Goal: Task Accomplishment & Management: Manage account settings

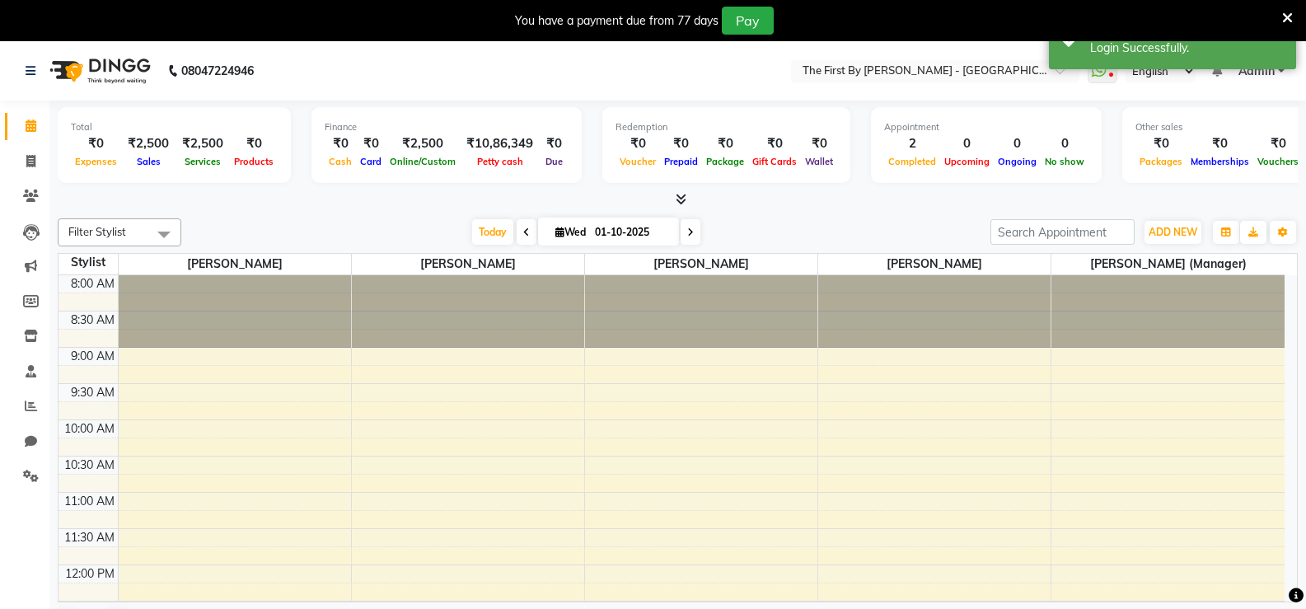
click at [1198, 207] on div at bounding box center [678, 199] width 1240 height 17
click at [12, 166] on link "Invoice" at bounding box center [25, 161] width 40 height 27
select select "6407"
select select "service"
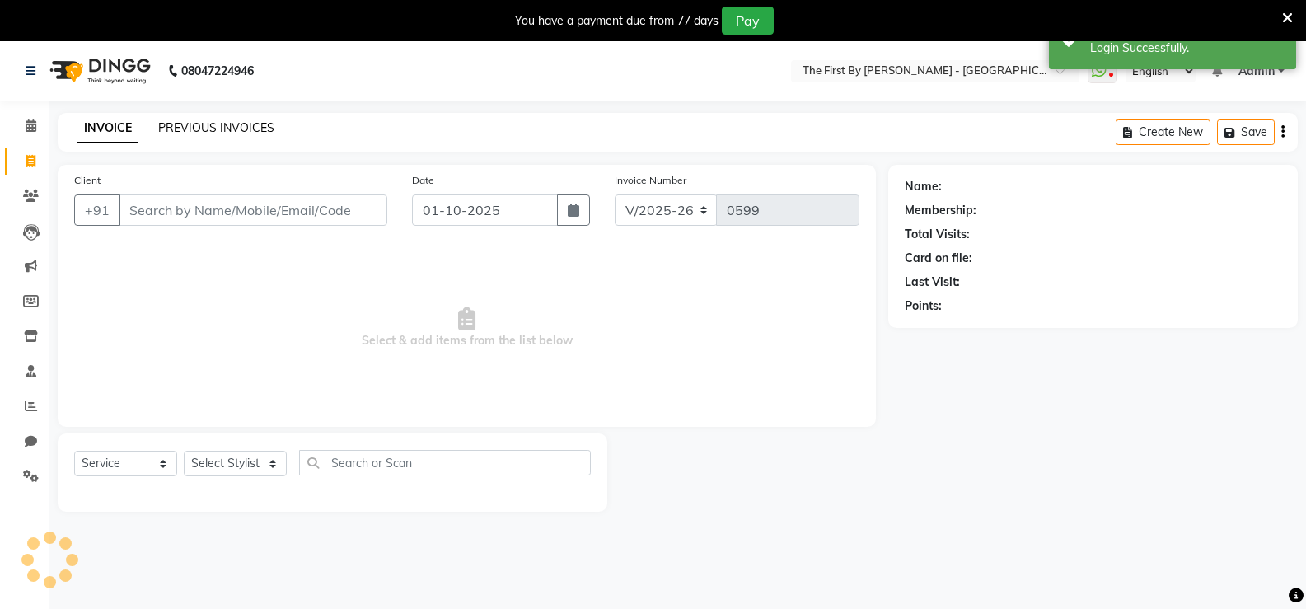
click at [253, 125] on link "PREVIOUS INVOICES" at bounding box center [216, 127] width 116 height 15
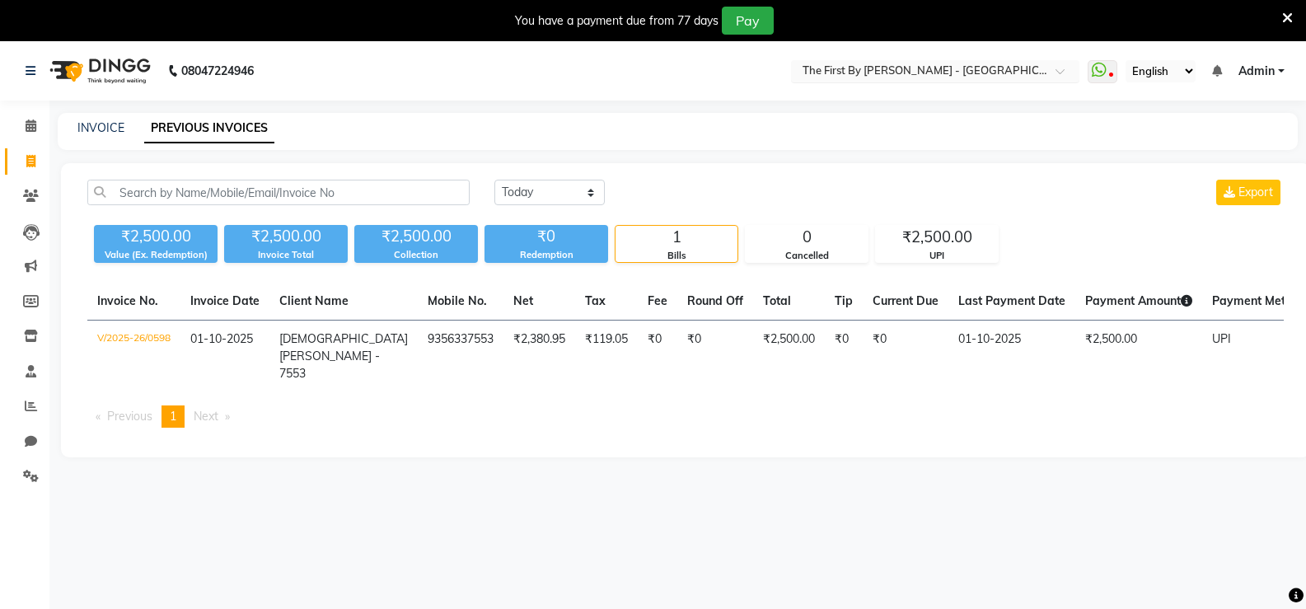
click at [978, 72] on input "text" at bounding box center [918, 72] width 239 height 16
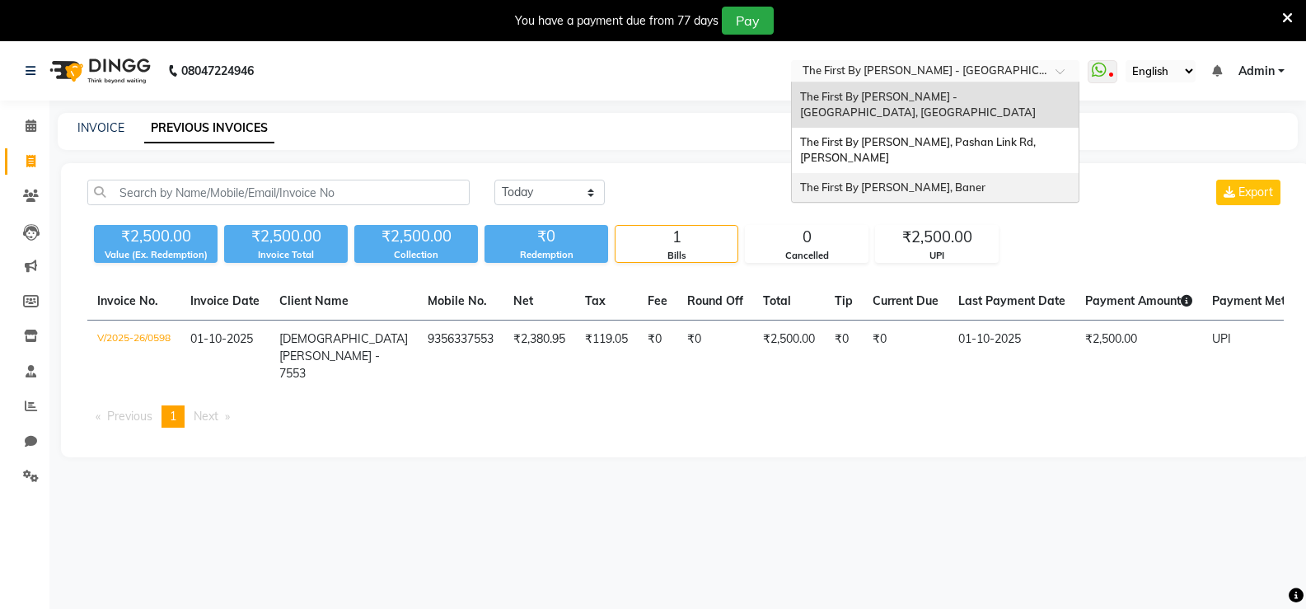
click at [936, 189] on span "The First By [PERSON_NAME], Baner" at bounding box center [892, 186] width 185 height 13
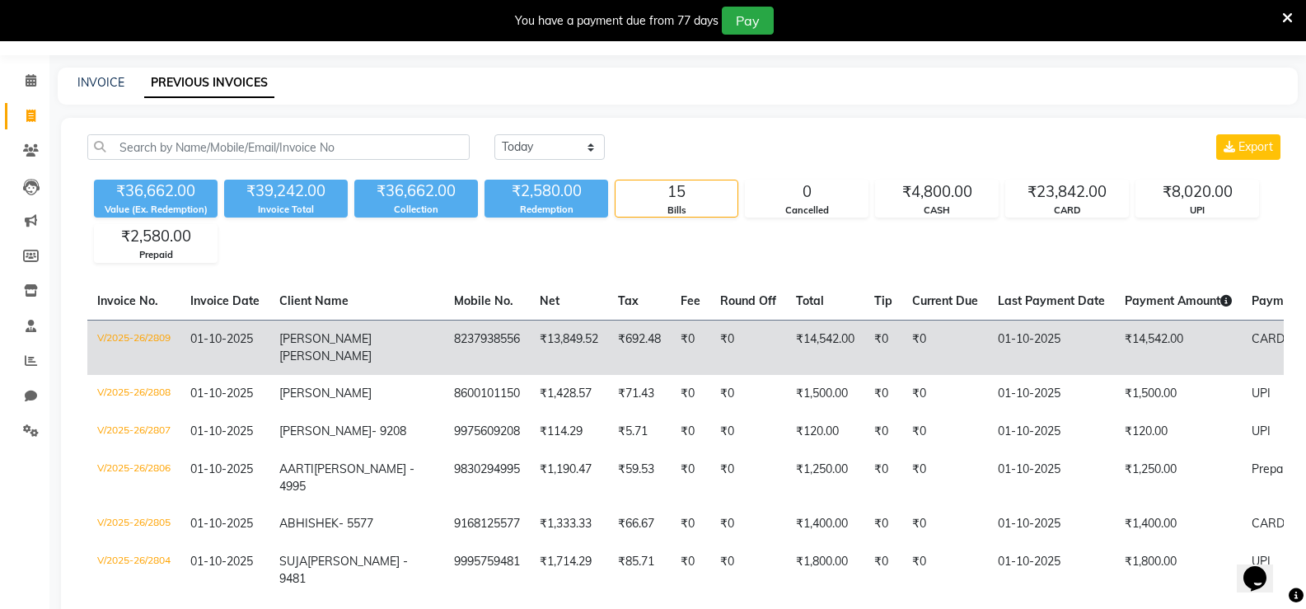
scroll to position [82, 0]
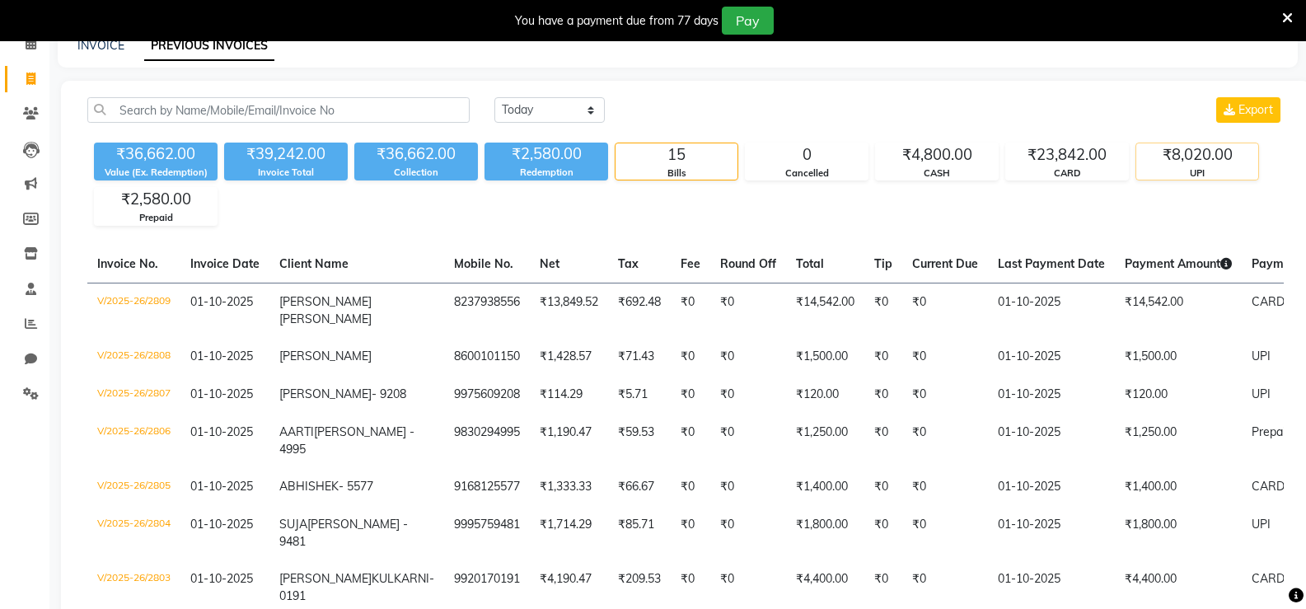
click at [1197, 157] on div "₹8,020.00" at bounding box center [1197, 154] width 122 height 23
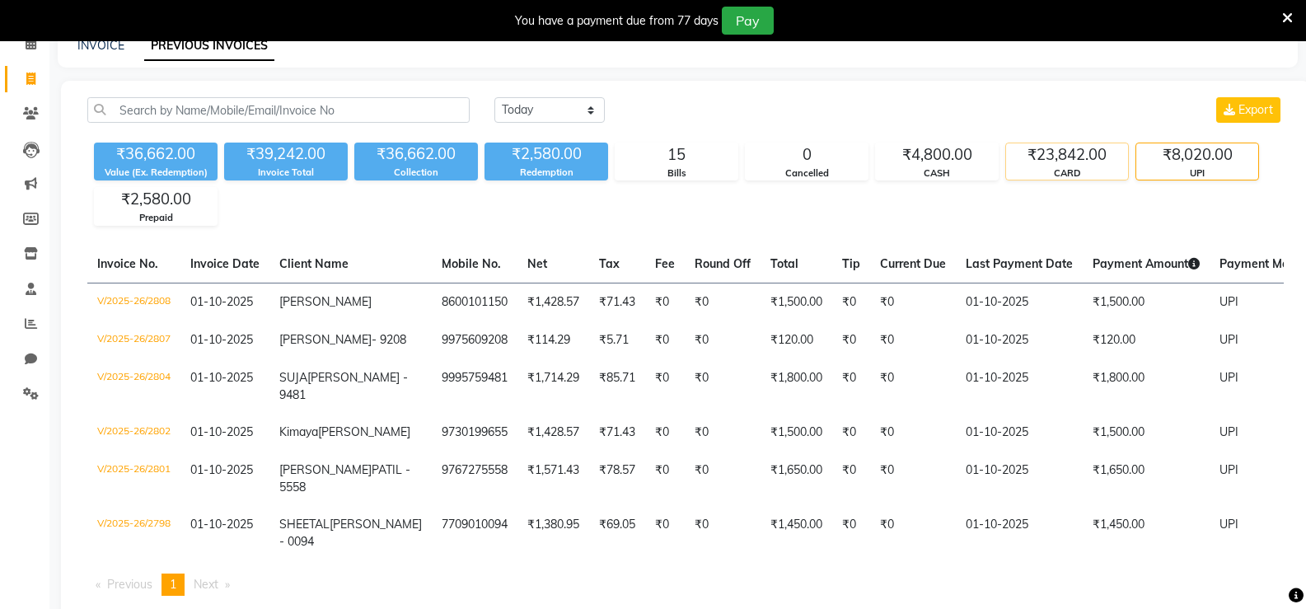
click at [1085, 164] on div "₹23,842.00" at bounding box center [1067, 154] width 122 height 23
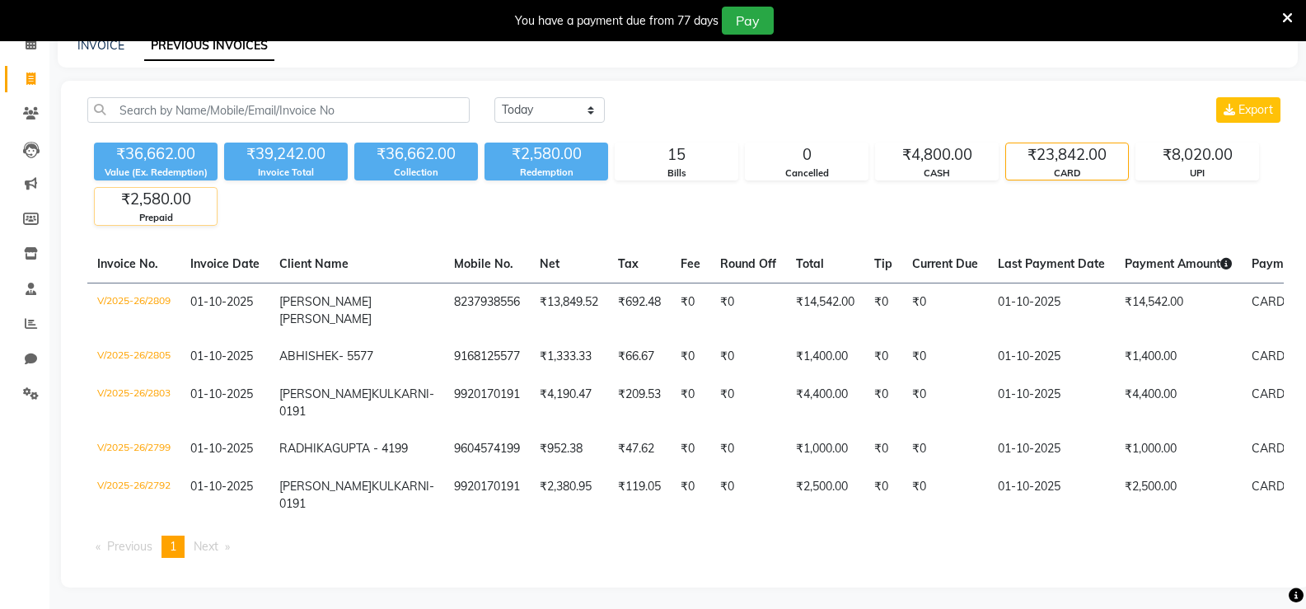
click at [178, 199] on div "₹2,580.00" at bounding box center [156, 199] width 122 height 23
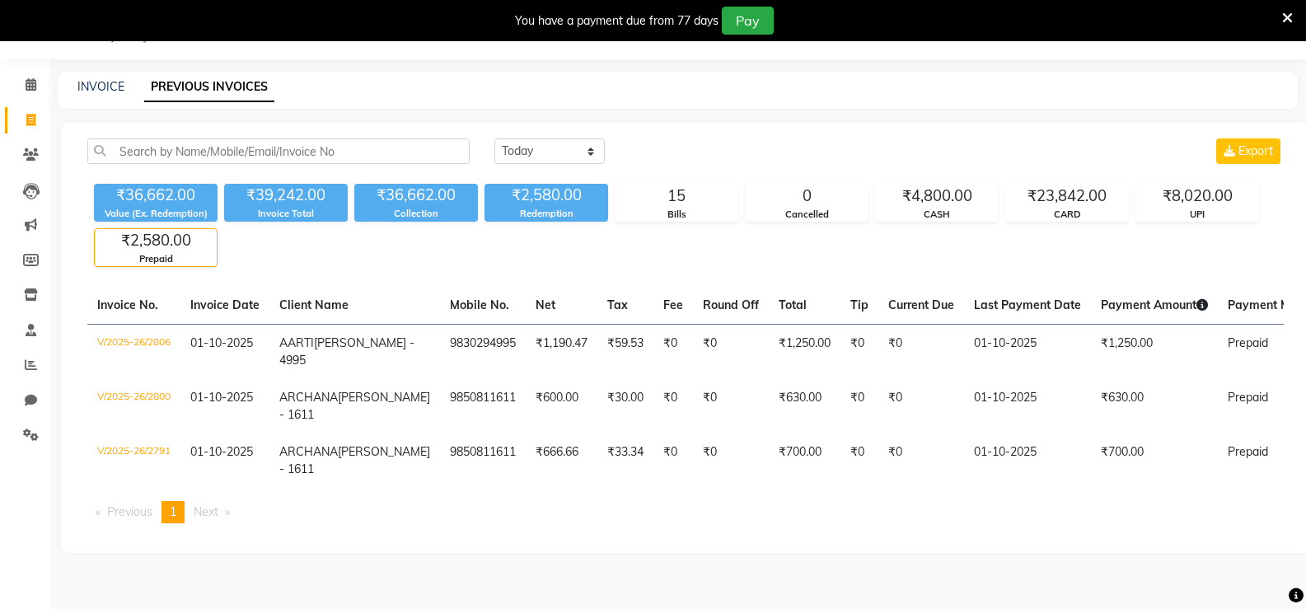
scroll to position [74, 0]
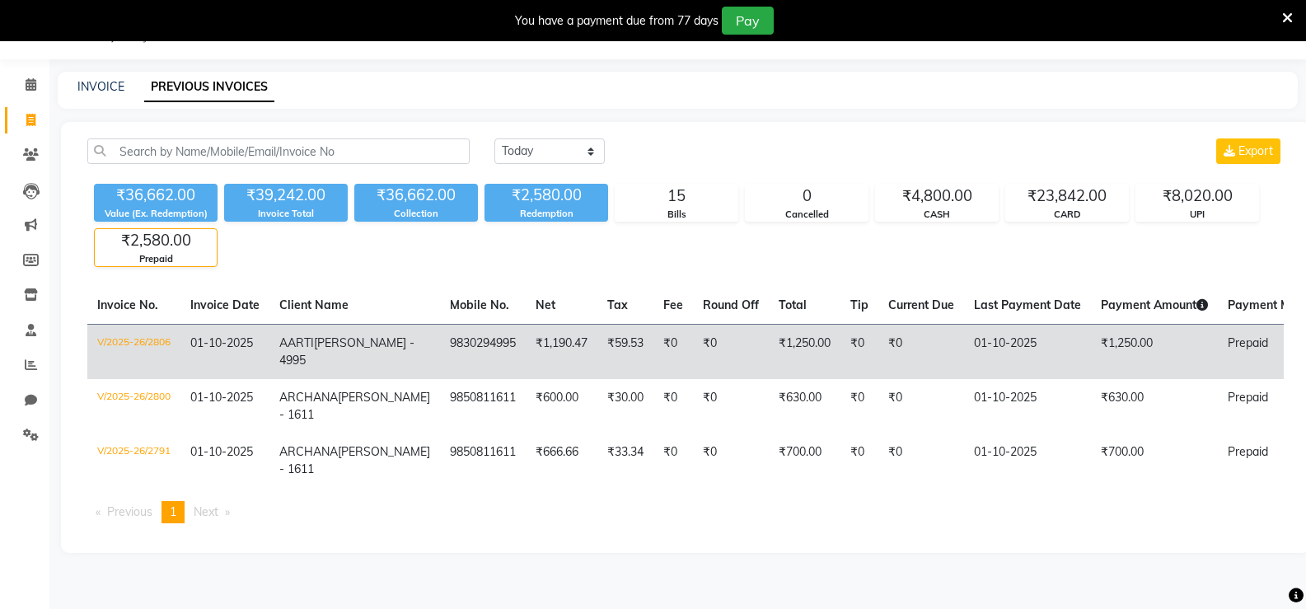
click at [1091, 324] on td "₹1,250.00" at bounding box center [1154, 351] width 127 height 55
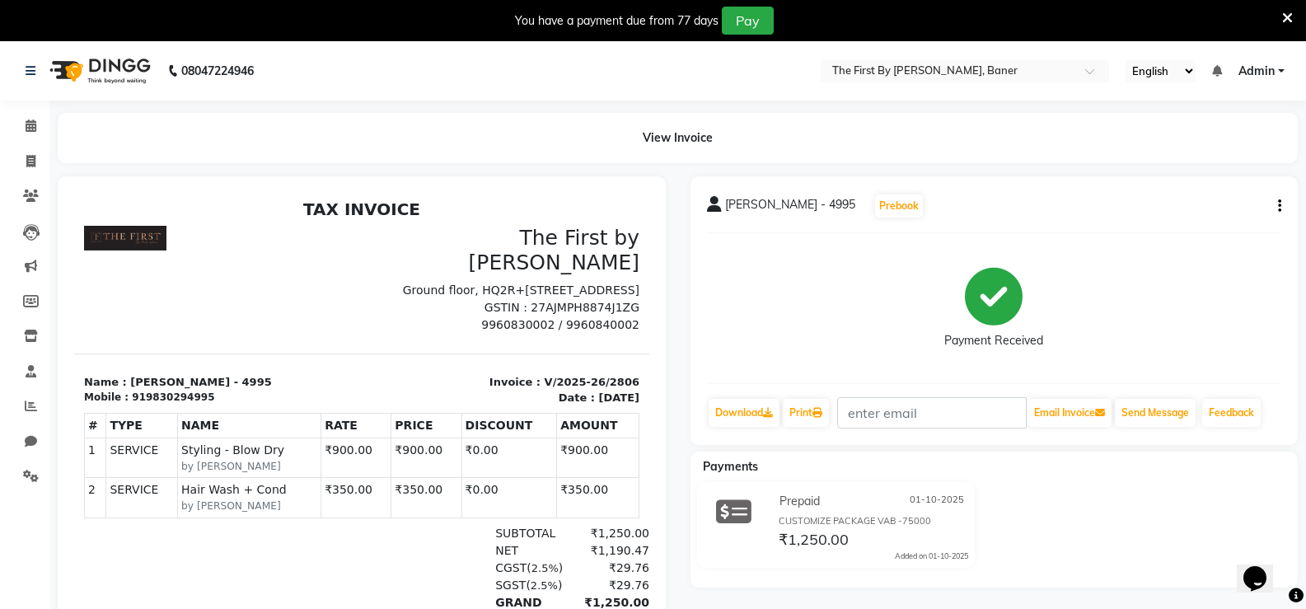
click at [1279, 206] on icon "button" at bounding box center [1279, 206] width 3 height 1
click at [1162, 227] on div "Edit Invoice" at bounding box center [1197, 227] width 113 height 21
select select "service"
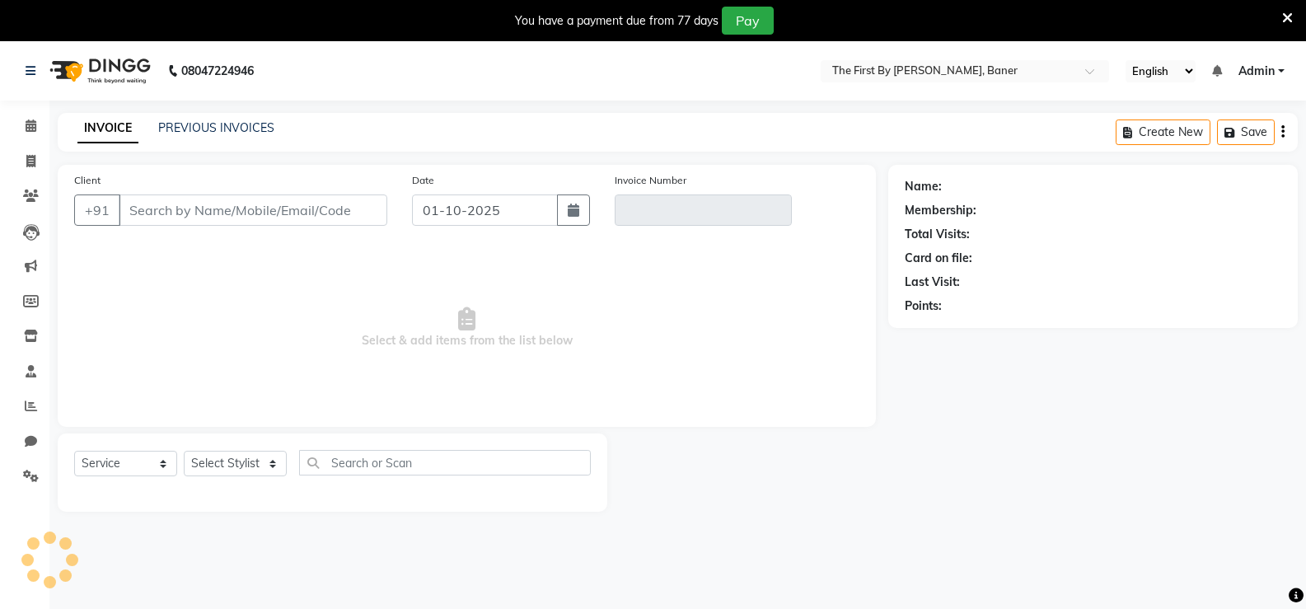
scroll to position [41, 0]
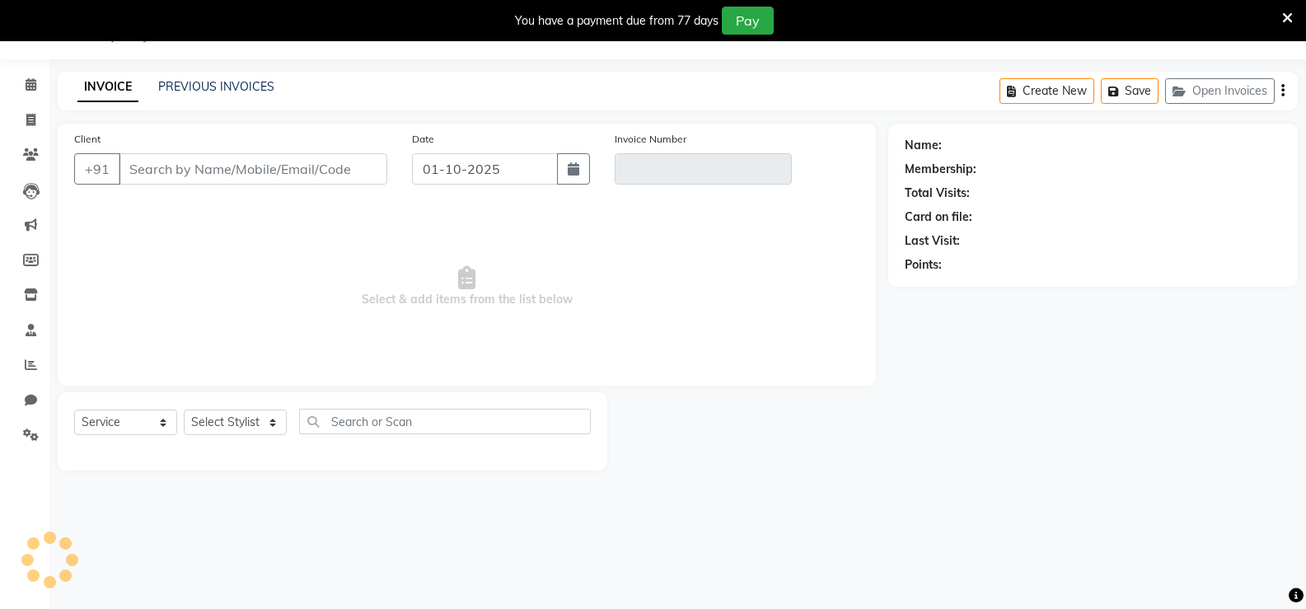
type input "9830294995"
type input "V/2025-26/2806"
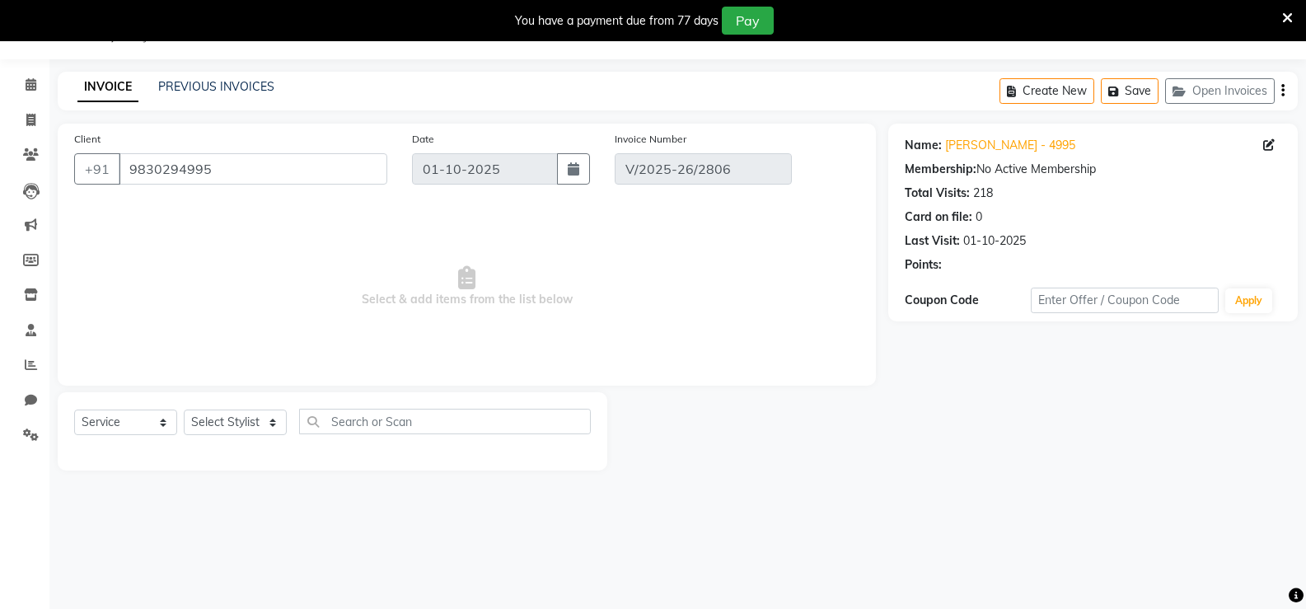
select select "select"
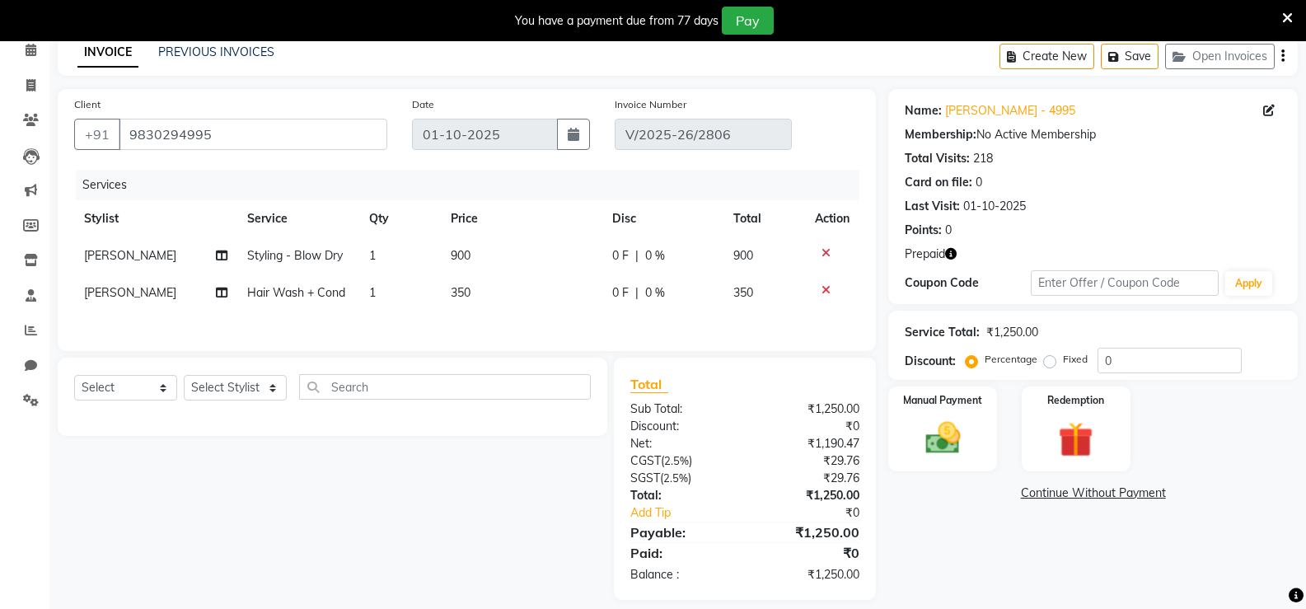
scroll to position [94, 0]
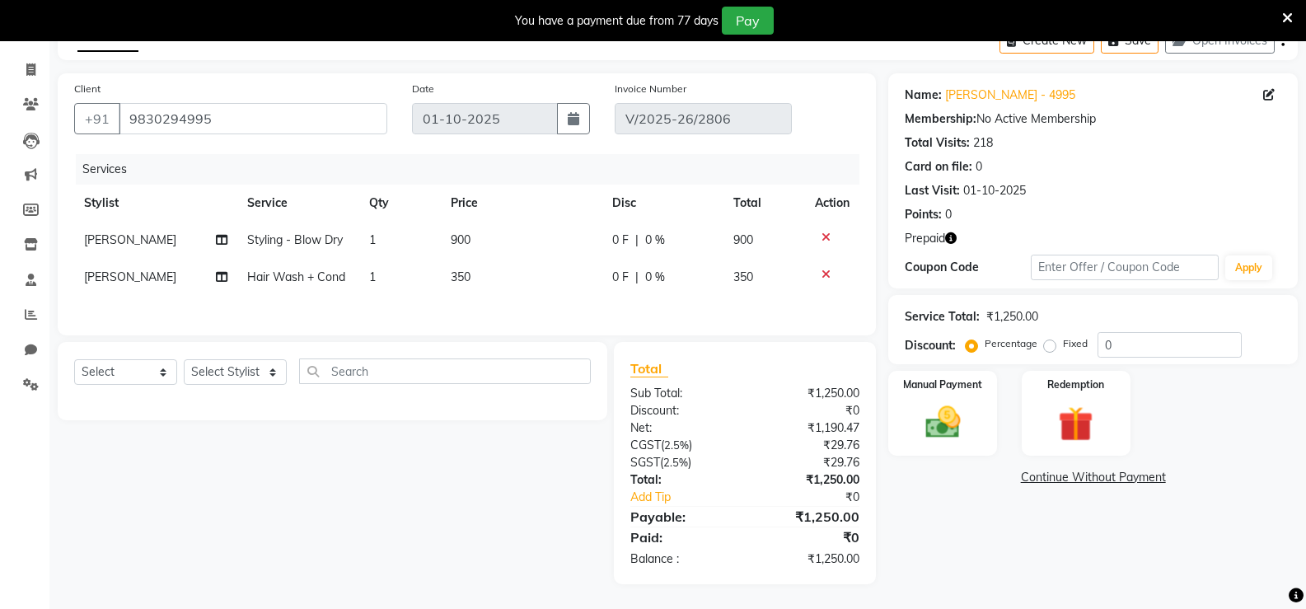
click at [458, 269] on span "350" at bounding box center [461, 276] width 20 height 15
select select "49040"
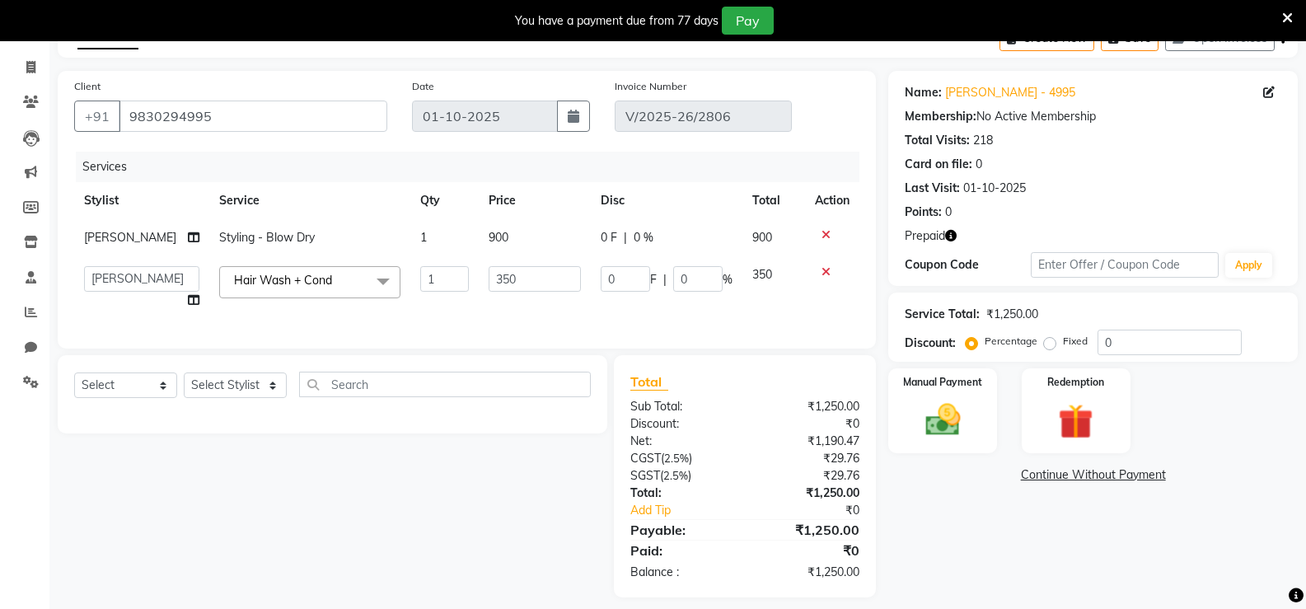
click at [479, 269] on td "350" at bounding box center [535, 287] width 112 height 63
click at [488, 271] on input "350" at bounding box center [534, 279] width 92 height 26
click at [488, 269] on input "350" at bounding box center [534, 279] width 92 height 26
type input "550"
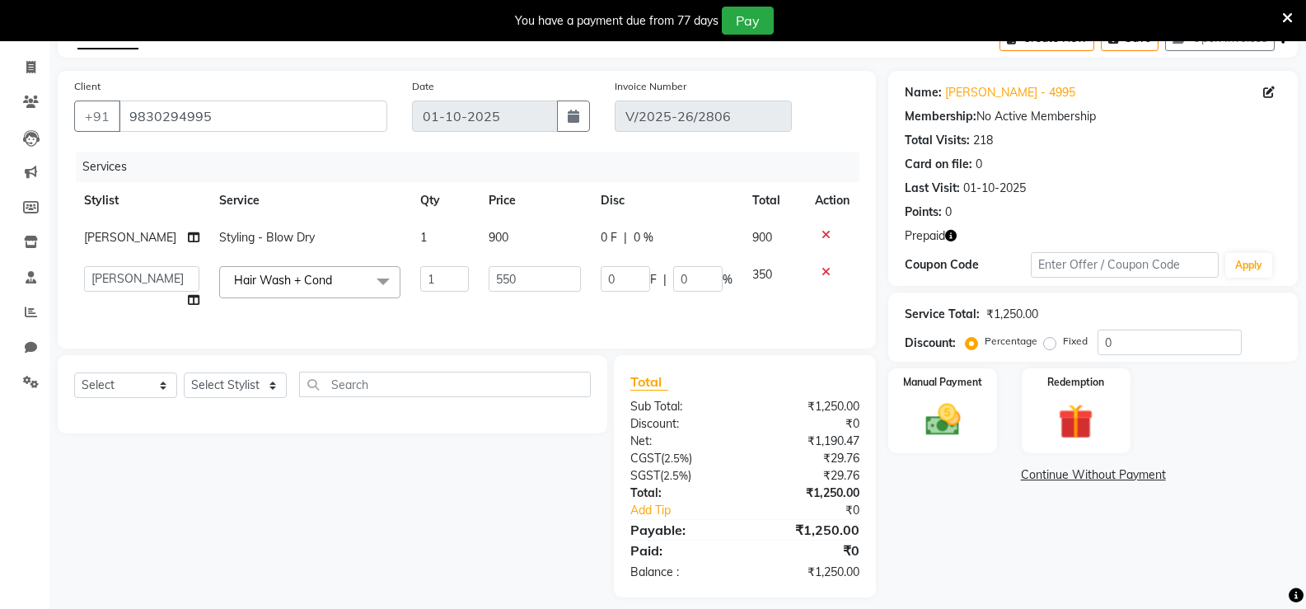
click at [488, 299] on div "Services Stylist Service Qty Price Disc Total Action Keshav Styling - Blow Dry …" at bounding box center [466, 242] width 785 height 180
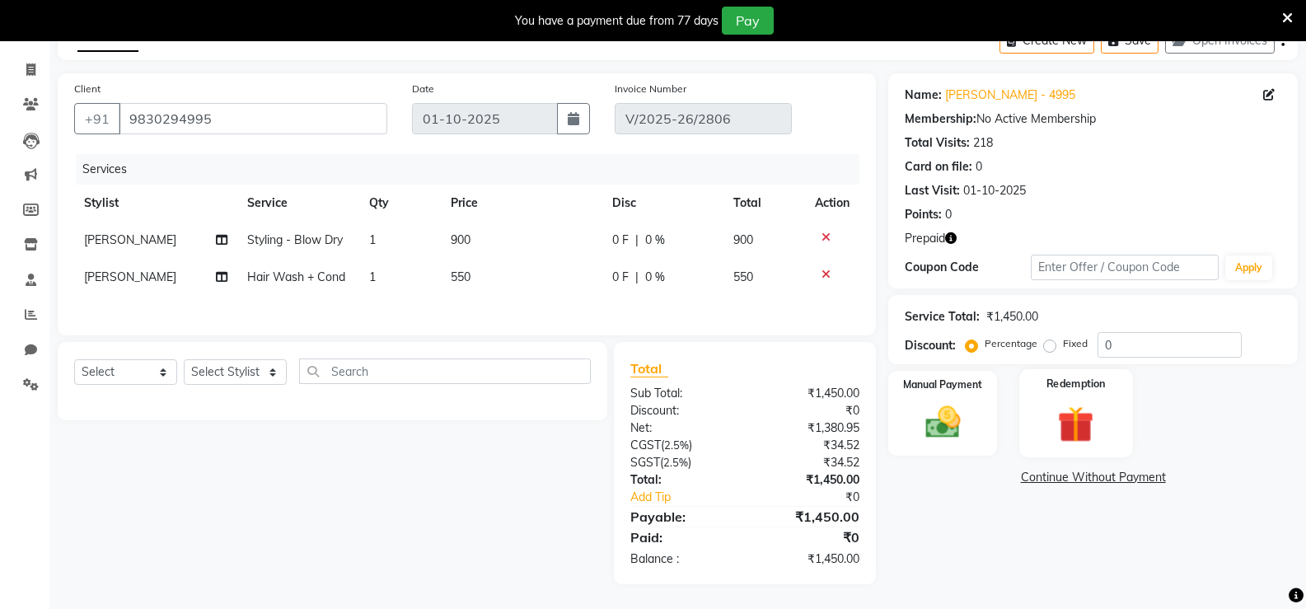
click at [1068, 401] on img at bounding box center [1075, 423] width 58 height 45
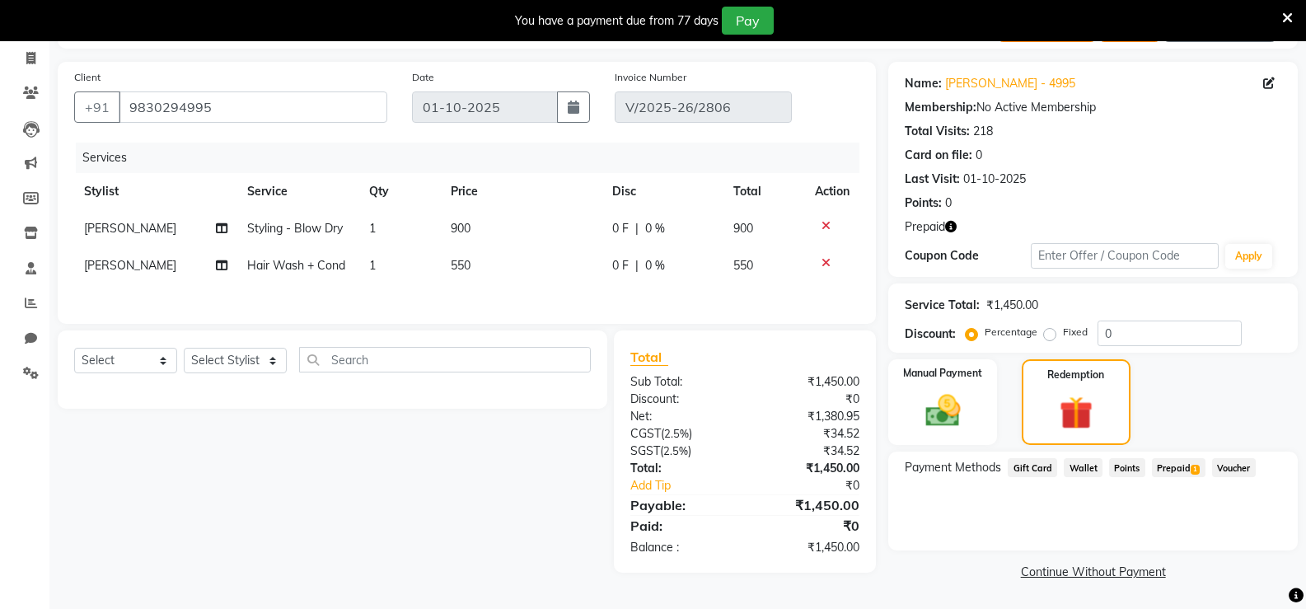
click at [1165, 468] on span "Prepaid 1" at bounding box center [1179, 467] width 54 height 19
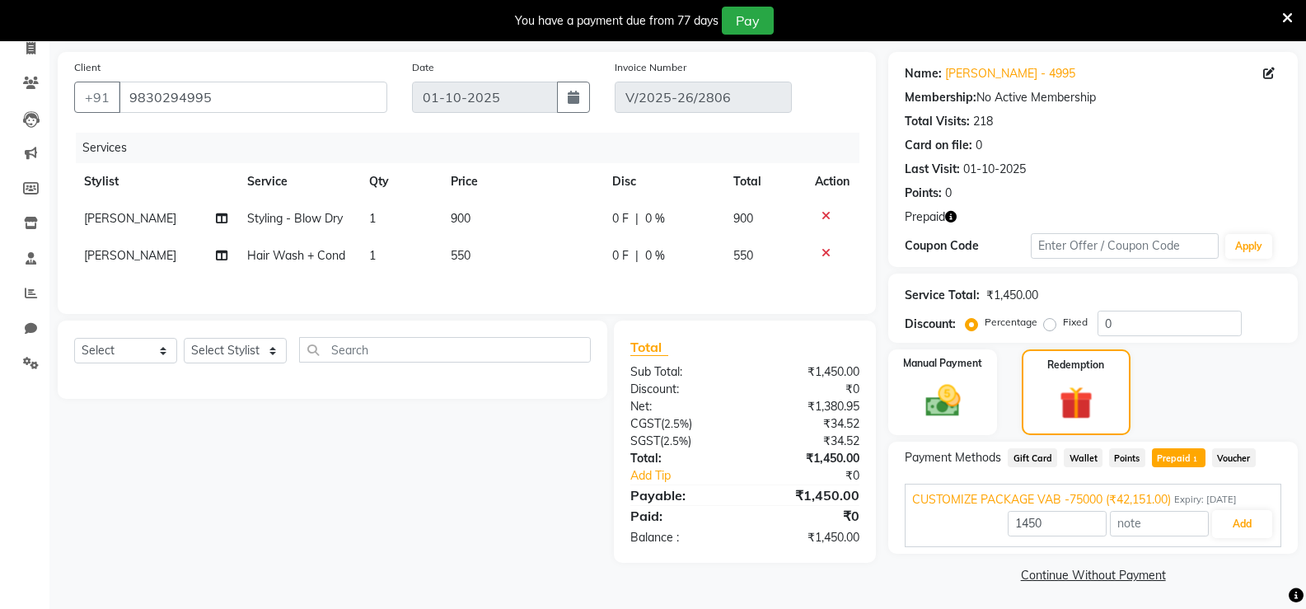
scroll to position [116, 0]
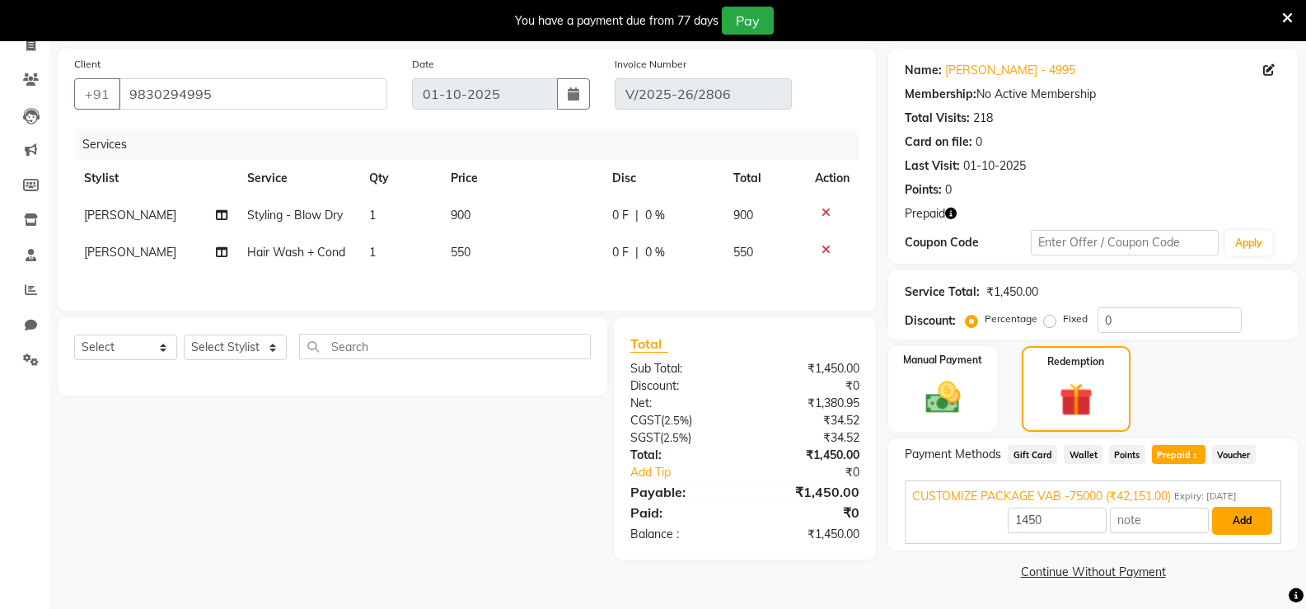
click at [1244, 516] on button "Add" at bounding box center [1242, 521] width 60 height 28
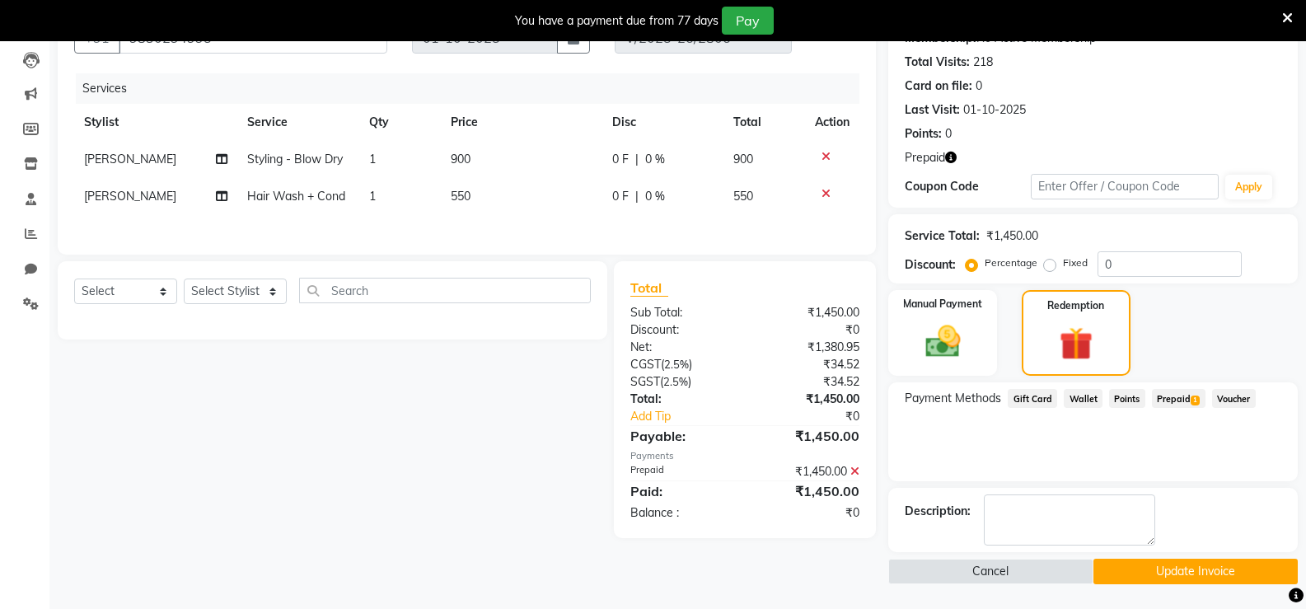
click at [1149, 571] on button "Update Invoice" at bounding box center [1195, 571] width 204 height 26
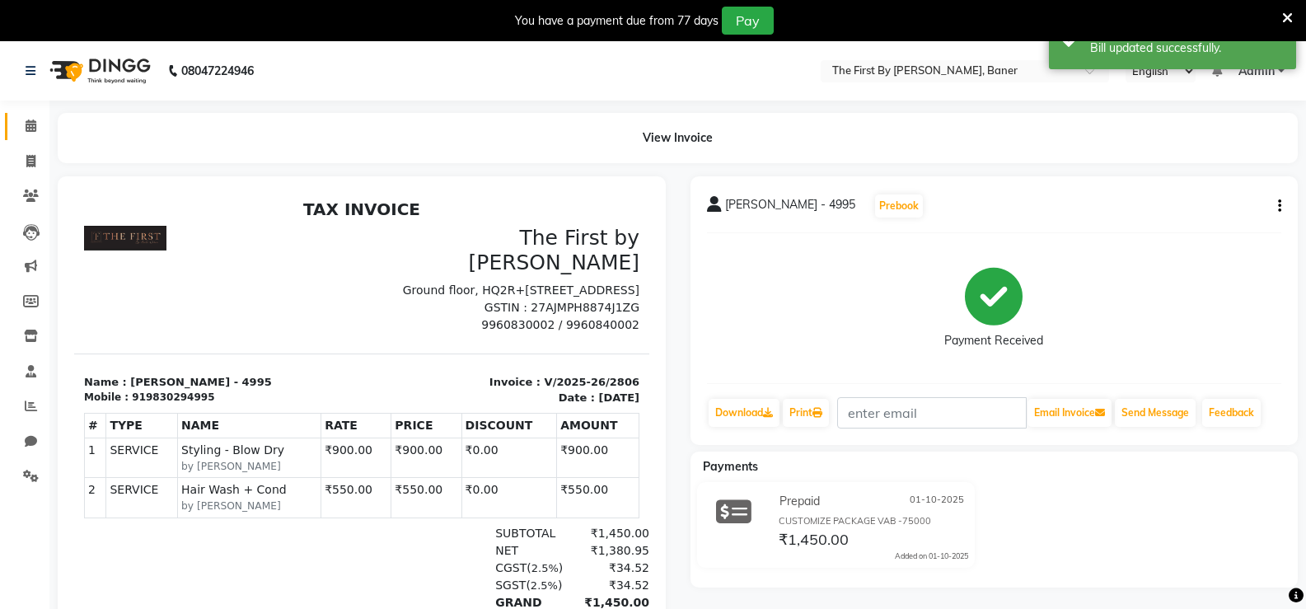
click at [17, 116] on link "Calendar" at bounding box center [25, 126] width 40 height 27
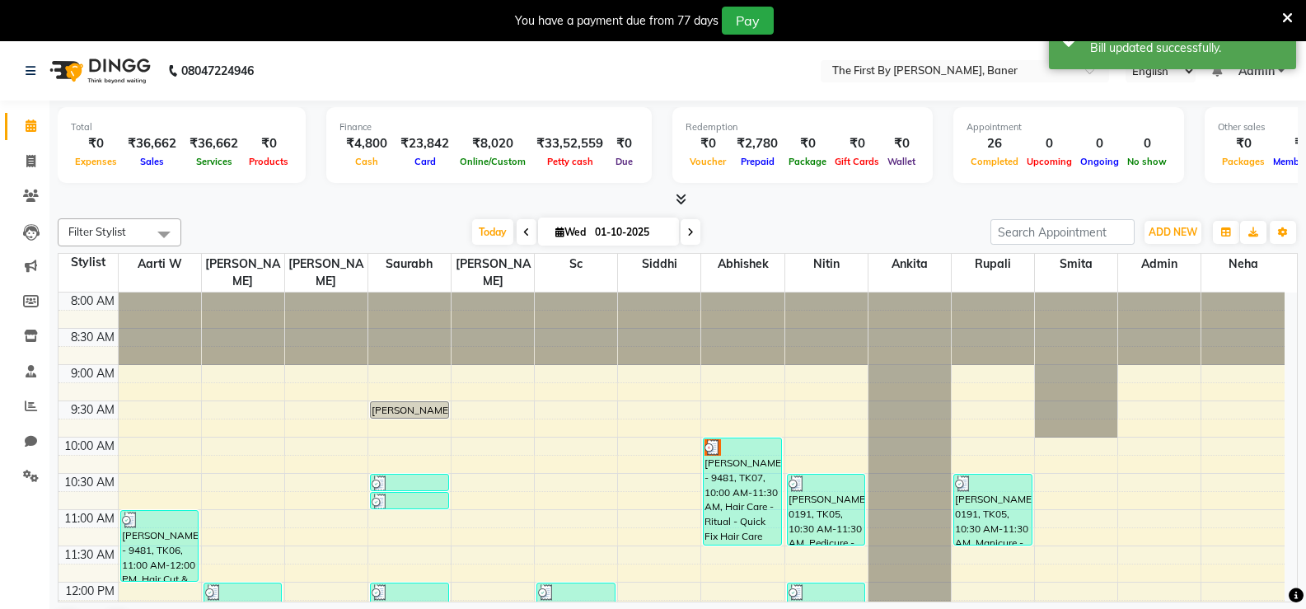
click at [1263, 77] on span "Admin" at bounding box center [1256, 71] width 36 height 17
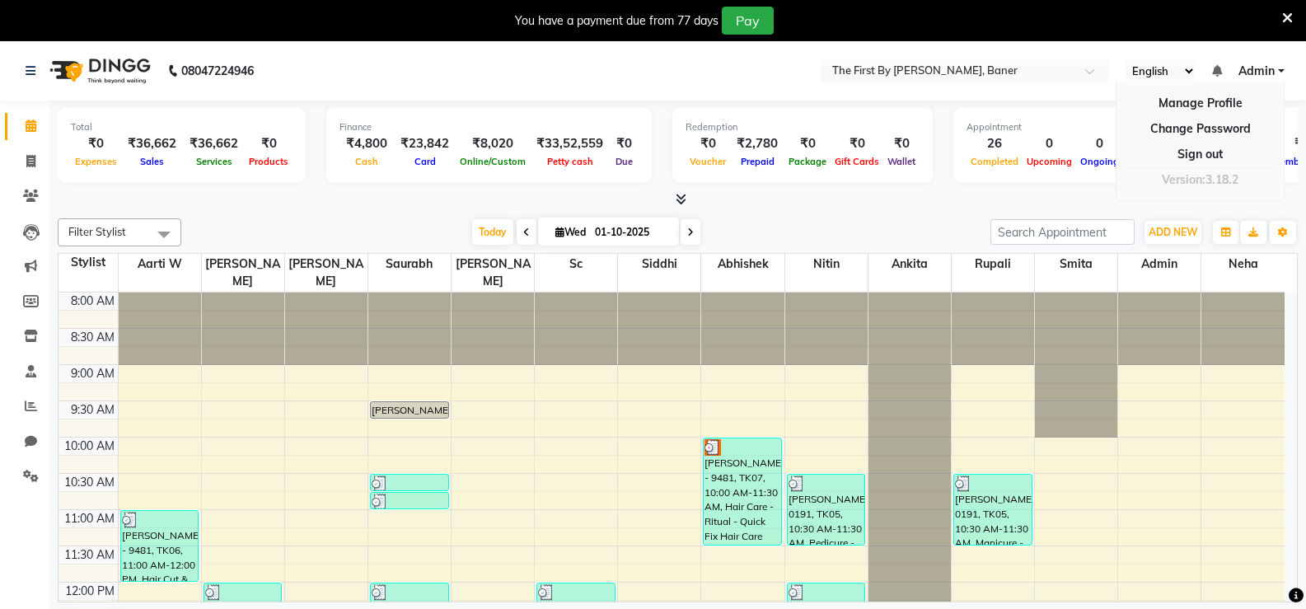
click at [4, 123] on li "Calendar" at bounding box center [24, 126] width 49 height 35
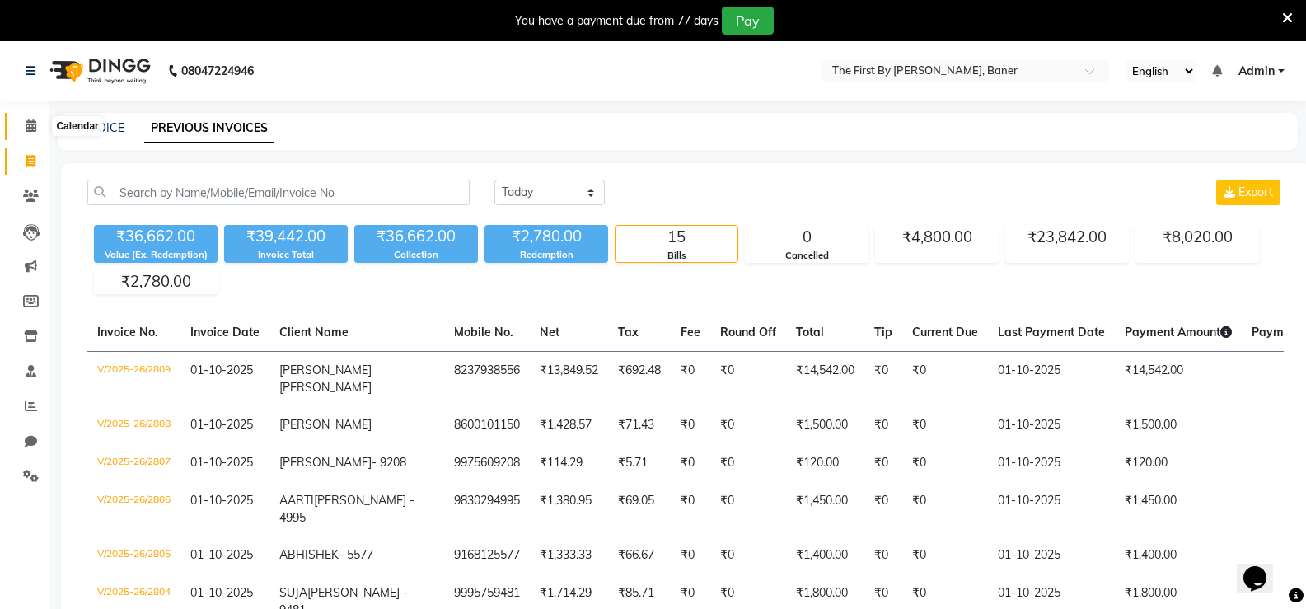
click at [34, 135] on span at bounding box center [30, 126] width 29 height 19
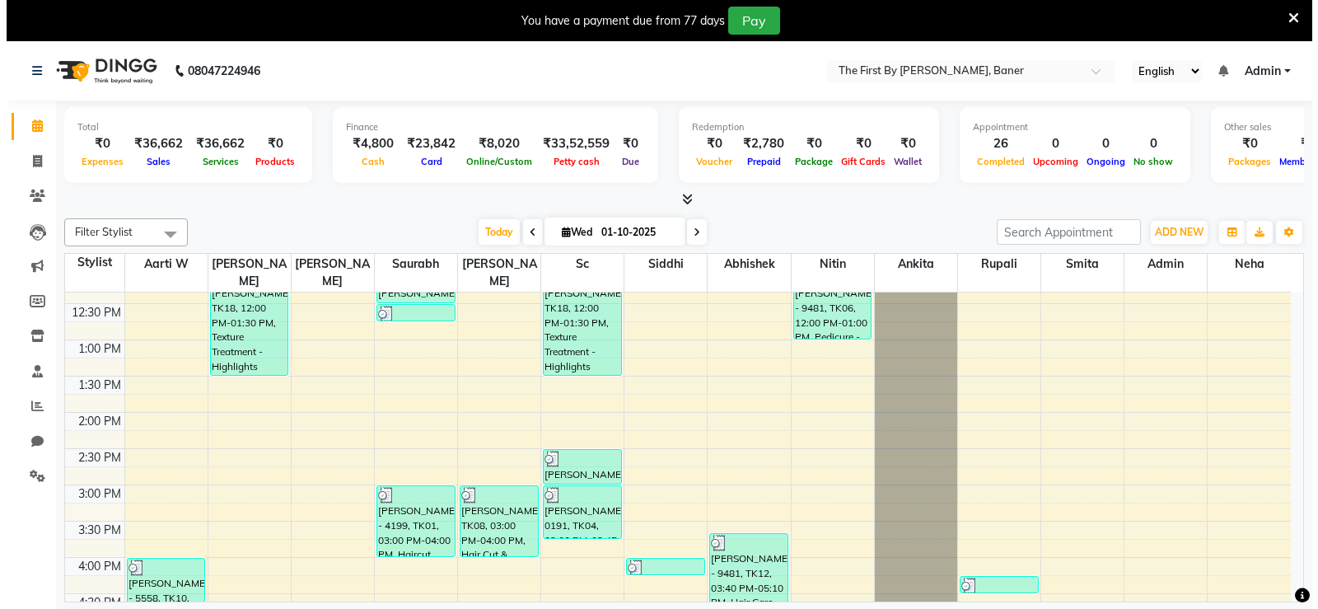
scroll to position [329, 0]
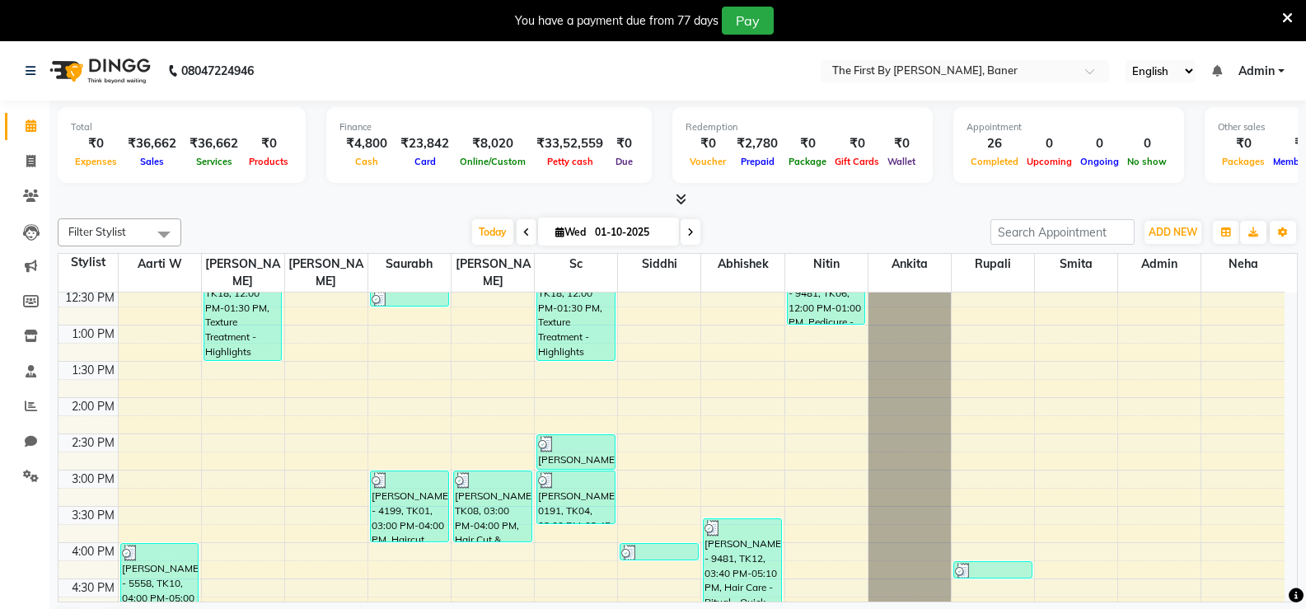
click at [1269, 60] on ul "English ENGLISH Español العربية मराठी हिंदी ગુજરાતી தமிழ் 中文 Notifications noth…" at bounding box center [1204, 71] width 175 height 22
click at [1258, 74] on span "Admin" at bounding box center [1256, 71] width 36 height 17
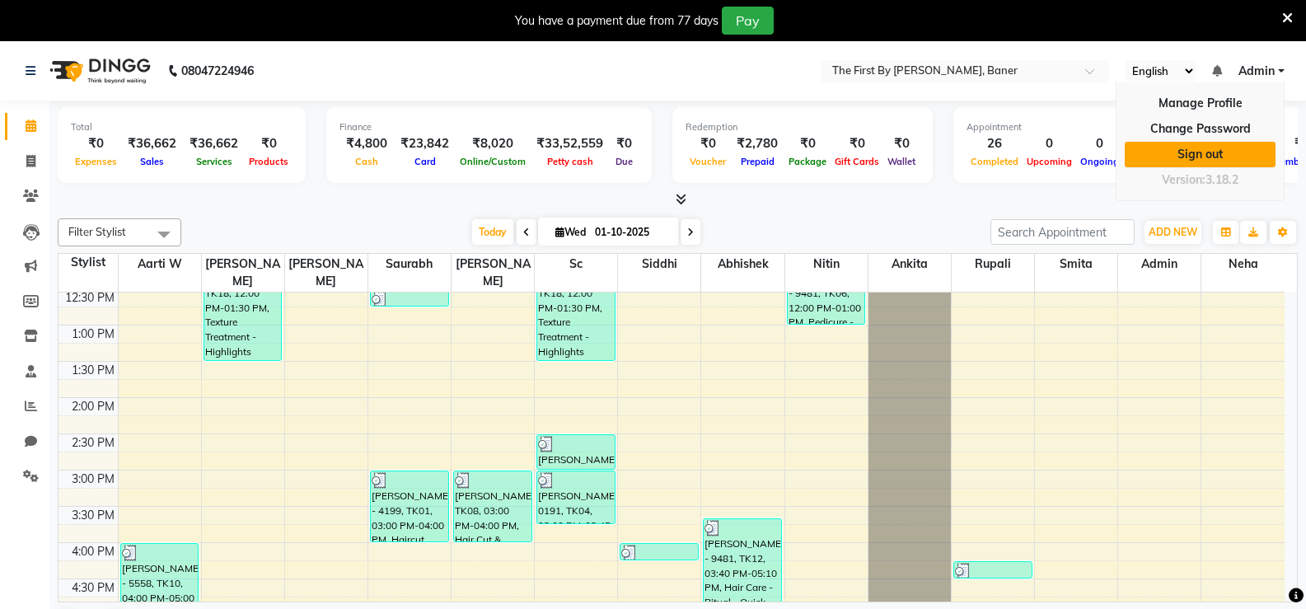
click at [1200, 146] on link "Sign out" at bounding box center [1199, 155] width 151 height 26
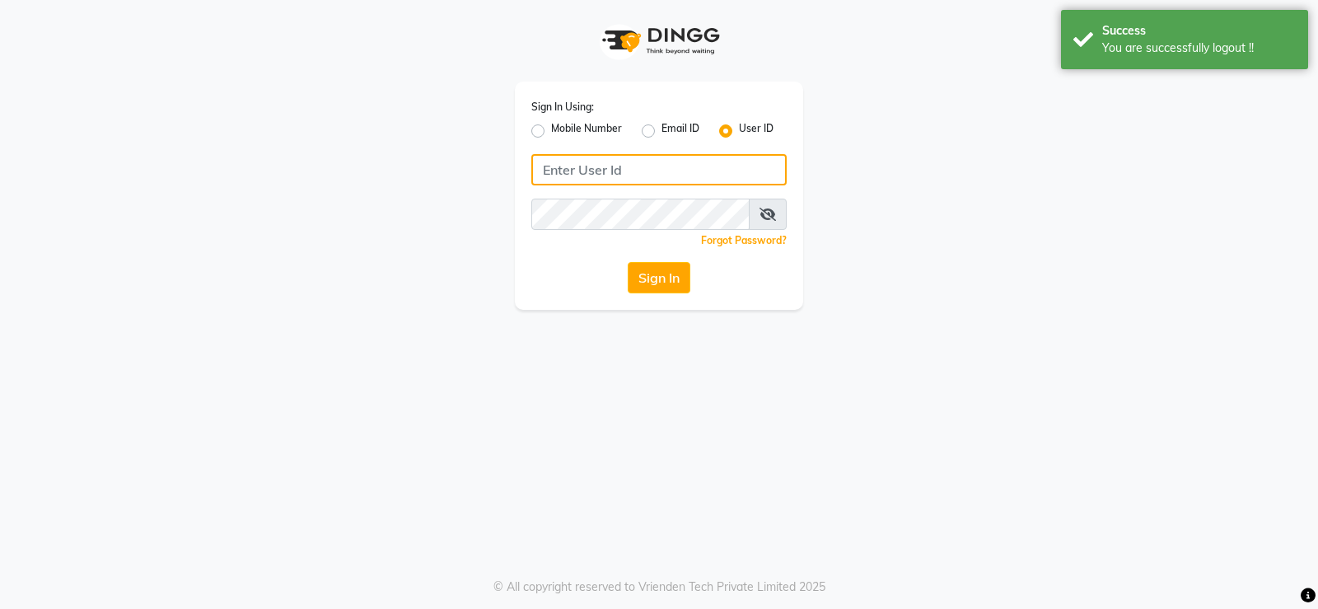
type input "9960830002"
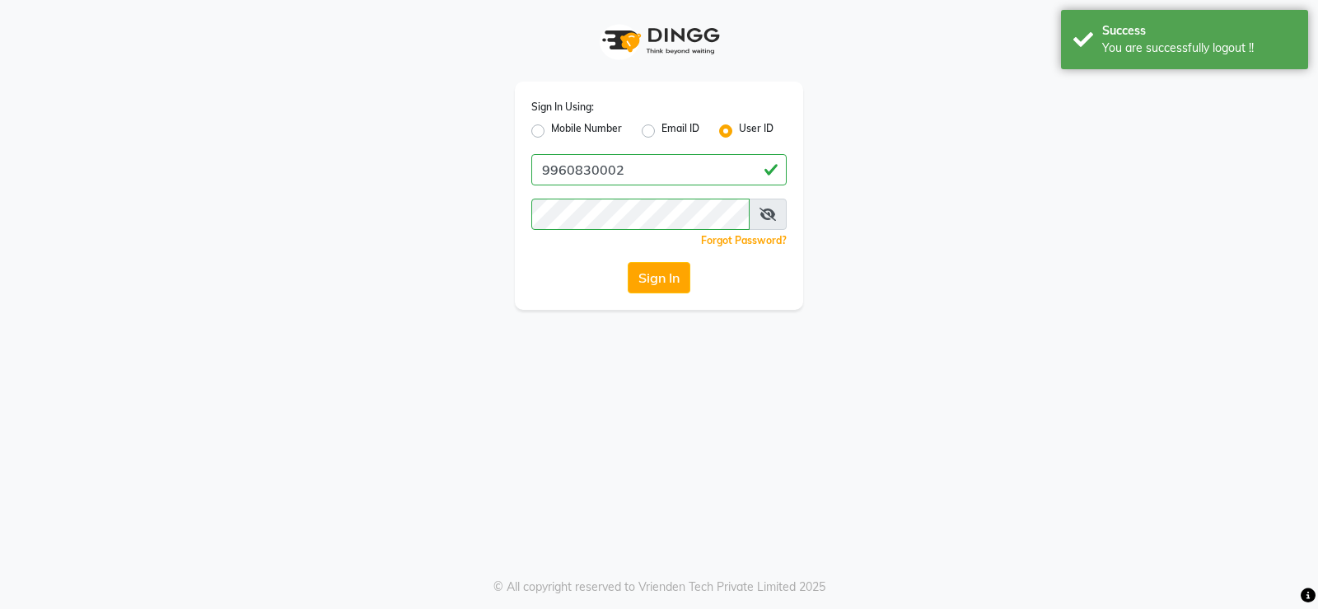
click at [566, 136] on label "Mobile Number" at bounding box center [586, 131] width 71 height 20
click at [562, 132] on input "Mobile Number" at bounding box center [556, 126] width 11 height 11
radio input "true"
radio input "false"
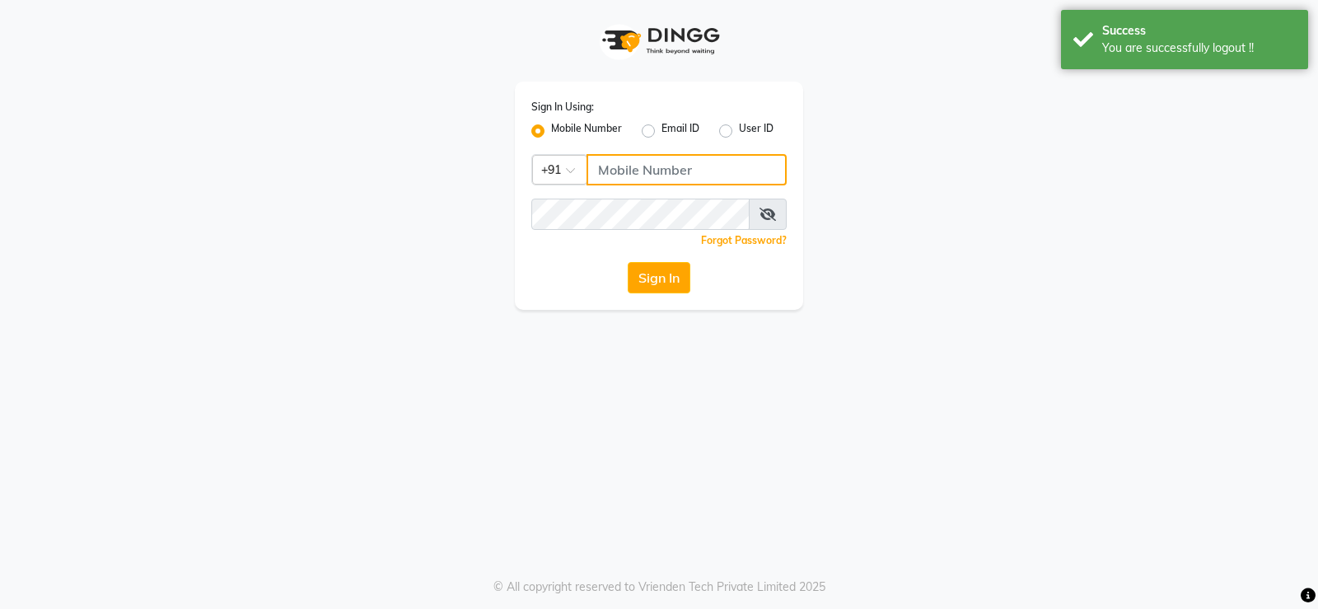
click at [640, 185] on input "Username" at bounding box center [686, 169] width 200 height 31
type input "9960830002"
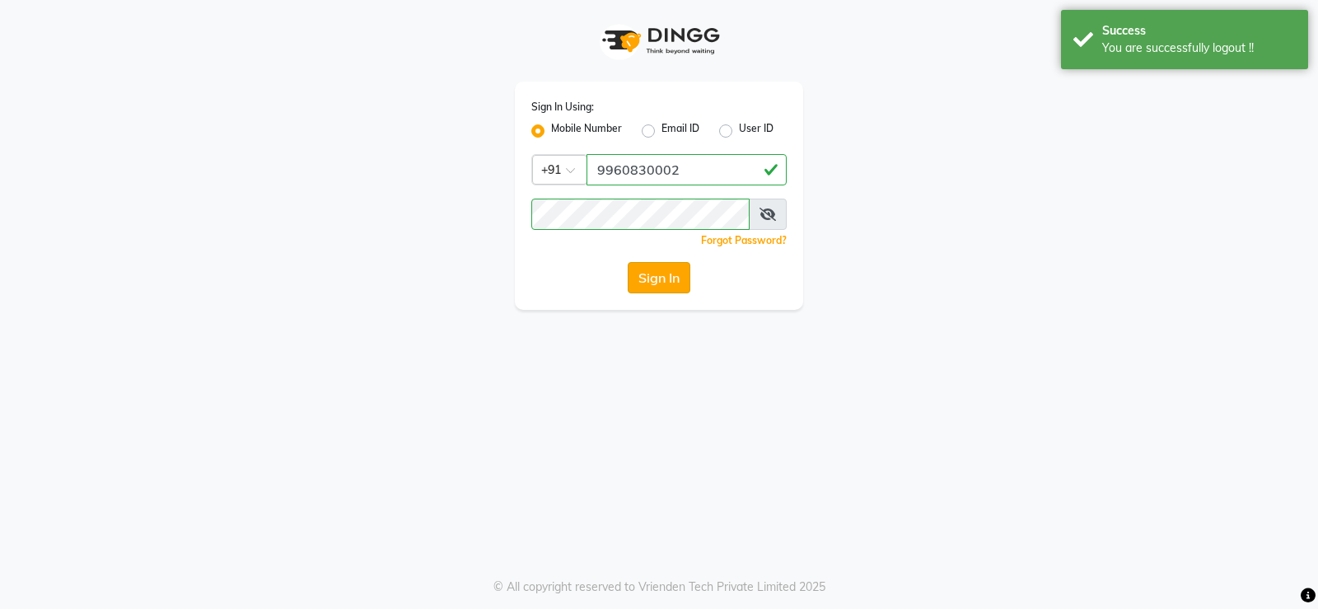
click at [677, 282] on button "Sign In" at bounding box center [659, 277] width 63 height 31
